Goal: Use online tool/utility: Utilize a website feature to perform a specific function

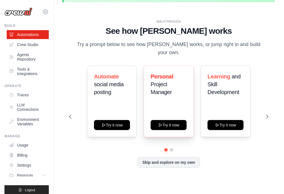
scroll to position [25, 0]
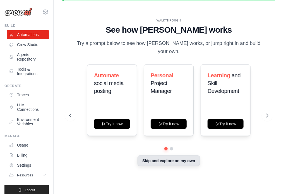
click at [183, 161] on button "Skip and explore on my own" at bounding box center [169, 161] width 62 height 11
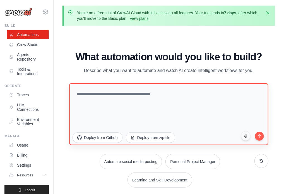
scroll to position [17, 0]
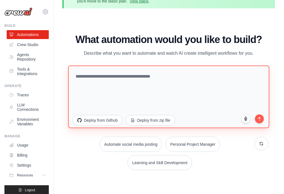
click at [161, 83] on textarea at bounding box center [168, 96] width 201 height 63
type textarea "**********"
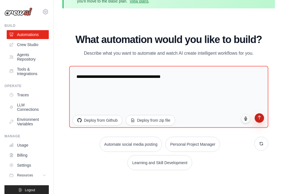
click at [262, 119] on icon "submit" at bounding box center [260, 117] width 5 height 5
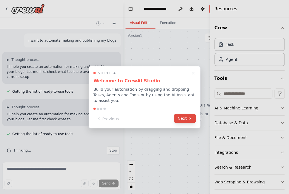
click at [188, 116] on icon at bounding box center [190, 118] width 4 height 4
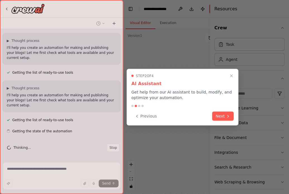
scroll to position [20, 0]
click at [212, 113] on div "Previous Next" at bounding box center [182, 115] width 102 height 9
click at [222, 115] on button "Next" at bounding box center [223, 115] width 22 height 9
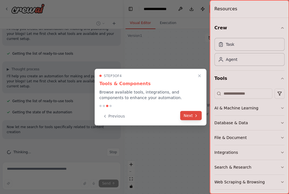
scroll to position [43, 0]
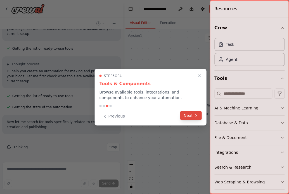
click at [191, 116] on button "Next" at bounding box center [191, 115] width 22 height 9
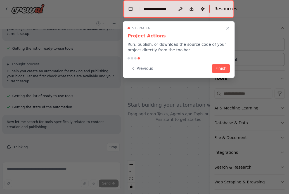
scroll to position [54, 0]
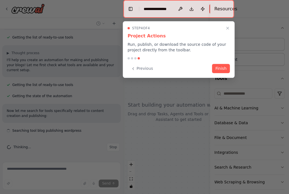
click at [222, 63] on div "Step 4 of 4 Project Actions Run, publish, or download the source code of your p…" at bounding box center [179, 49] width 112 height 57
click at [223, 67] on button "Finish" at bounding box center [221, 67] width 18 height 9
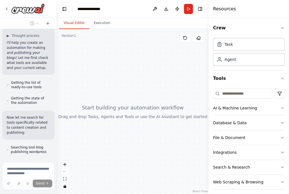
scroll to position [106, 0]
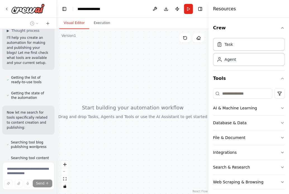
drag, startPoint x: 122, startPoint y: 21, endPoint x: 36, endPoint y: 84, distance: 106.1
click at [36, 84] on div "i want to automate making and publishing my blogs ▶ Thought process I'll help y…" at bounding box center [28, 97] width 57 height 194
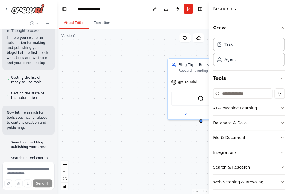
click at [236, 110] on div "AI & Machine Learning" at bounding box center [235, 108] width 44 height 6
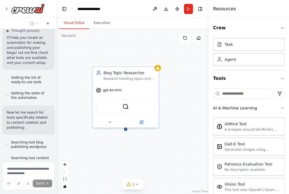
drag, startPoint x: 162, startPoint y: 145, endPoint x: 86, endPoint y: 153, distance: 75.6
click at [86, 153] on div "Blog Topic Researcher Research trending topics and gather comprehensive informa…" at bounding box center [132, 111] width 151 height 165
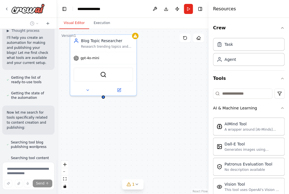
drag, startPoint x: 146, startPoint y: 135, endPoint x: 132, endPoint y: 103, distance: 35.5
click at [132, 103] on div "Blog Topic Researcher Research trending topics and gather comprehensive informa…" at bounding box center [132, 111] width 151 height 165
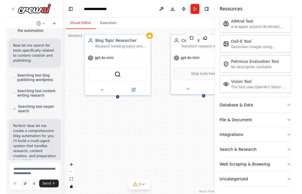
scroll to position [39, 0]
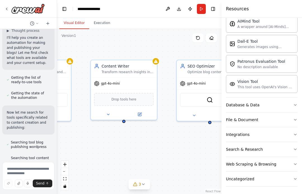
drag, startPoint x: 175, startPoint y: 123, endPoint x: 102, endPoint y: 148, distance: 77.6
click at [102, 148] on div "Blog Topic Researcher Research trending topics and gather comprehensive informa…" at bounding box center [139, 111] width 164 height 165
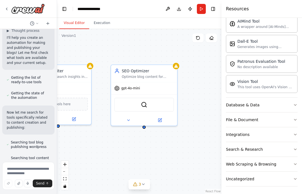
drag, startPoint x: 170, startPoint y: 131, endPoint x: 103, endPoint y: 136, distance: 66.9
click at [103, 136] on div "Blog Topic Researcher Research trending topics and gather comprehensive informa…" at bounding box center [139, 111] width 164 height 165
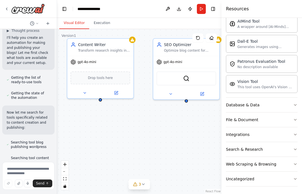
drag, startPoint x: 148, startPoint y: 140, endPoint x: 193, endPoint y: 115, distance: 51.4
click at [193, 115] on div "Blog Topic Researcher Research trending topics and gather comprehensive informa…" at bounding box center [139, 111] width 164 height 165
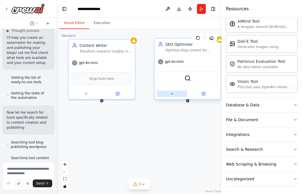
click at [172, 92] on icon at bounding box center [172, 94] width 4 height 4
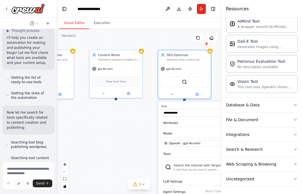
click at [144, 137] on div "**********" at bounding box center [139, 111] width 164 height 165
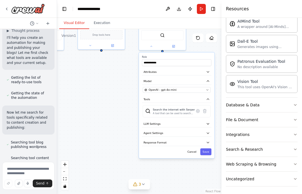
drag, startPoint x: 150, startPoint y: 152, endPoint x: 129, endPoint y: 104, distance: 52.8
click at [129, 104] on div "**********" at bounding box center [139, 111] width 164 height 165
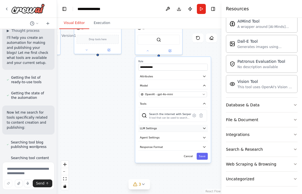
click at [160, 130] on button "LLM Settings" at bounding box center [172, 128] width 69 height 7
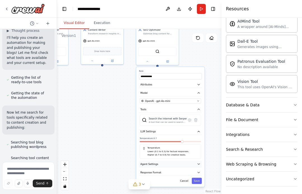
click at [150, 162] on span "Agent Settings" at bounding box center [149, 163] width 18 height 3
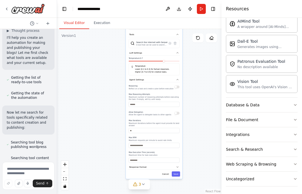
drag, startPoint x: 122, startPoint y: 162, endPoint x: 109, endPoint y: 78, distance: 85.1
click at [109, 78] on div "**********" at bounding box center [139, 111] width 164 height 165
click at [141, 166] on button "Response Format" at bounding box center [154, 167] width 52 height 5
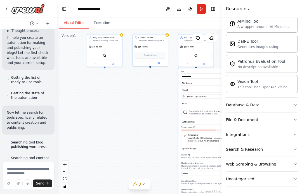
drag, startPoint x: 105, startPoint y: 138, endPoint x: 158, endPoint y: 207, distance: 86.7
click at [158, 194] on html "i want to automate making and publishing my blogs ▶ Thought process I'll help y…" at bounding box center [151, 97] width 302 height 194
drag, startPoint x: 139, startPoint y: 80, endPoint x: 137, endPoint y: 103, distance: 22.7
click at [137, 103] on div "**********" at bounding box center [139, 111] width 164 height 165
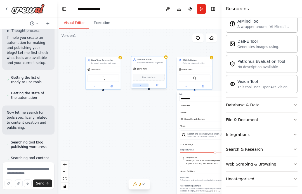
click at [141, 84] on icon at bounding box center [140, 85] width 2 height 2
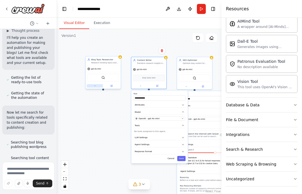
click at [95, 85] on icon at bounding box center [95, 86] width 2 height 2
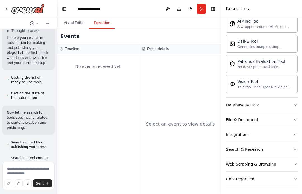
click at [98, 25] on button "Execution" at bounding box center [101, 23] width 25 height 12
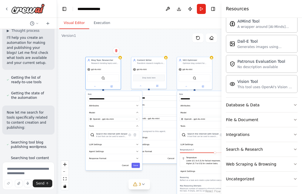
click at [76, 20] on button "Visual Editor" at bounding box center [74, 23] width 30 height 12
drag, startPoint x: 143, startPoint y: 39, endPoint x: 104, endPoint y: 45, distance: 39.6
click at [104, 45] on div "**********" at bounding box center [139, 111] width 164 height 165
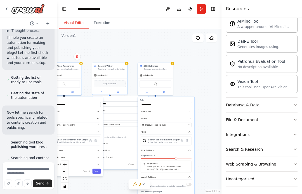
click at [271, 102] on button "Database & Data" at bounding box center [262, 105] width 72 height 15
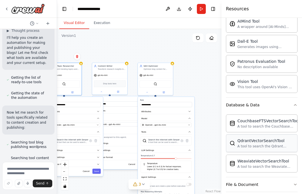
scroll to position [111, 0]
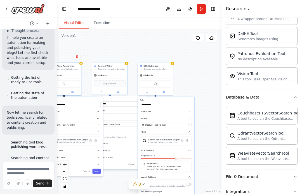
click at [289, 92] on div "Crew Task Agent Tools AI & Machine Learning AIMind Tool A wrapper around [AI-Mi…" at bounding box center [261, 106] width 80 height 176
